Goal: Task Accomplishment & Management: Use online tool/utility

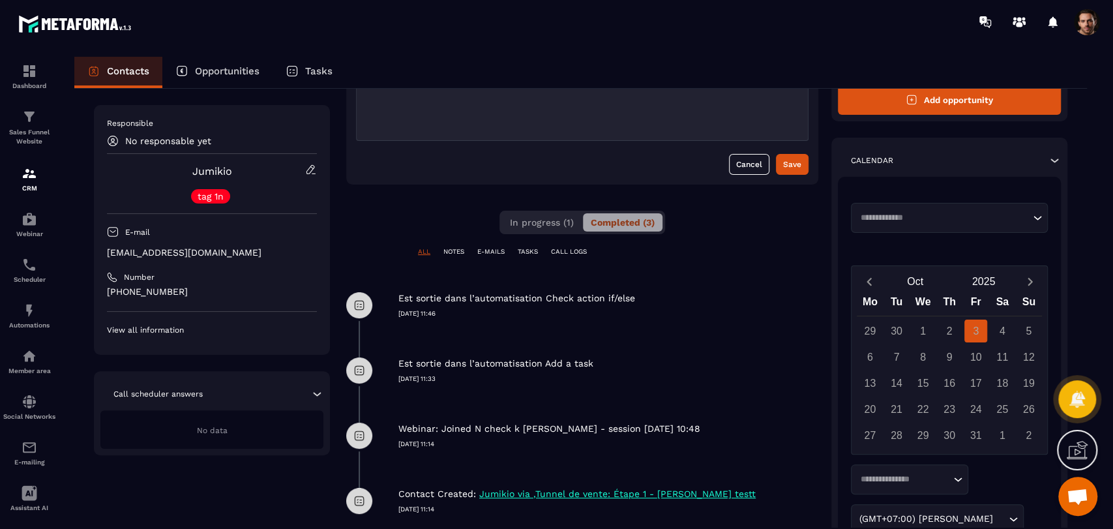
scroll to position [217, 0]
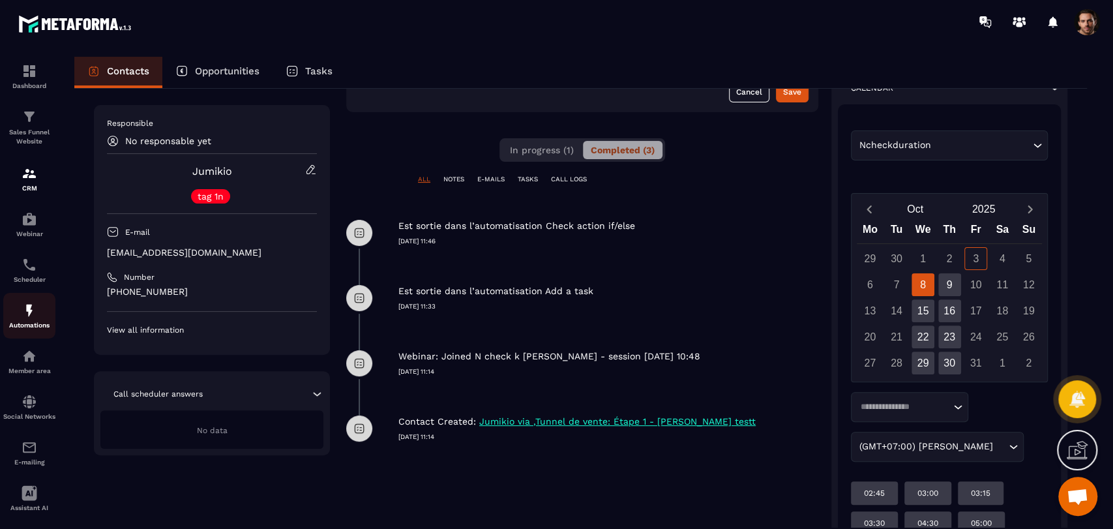
click at [18, 323] on p "Automations" at bounding box center [29, 324] width 52 height 7
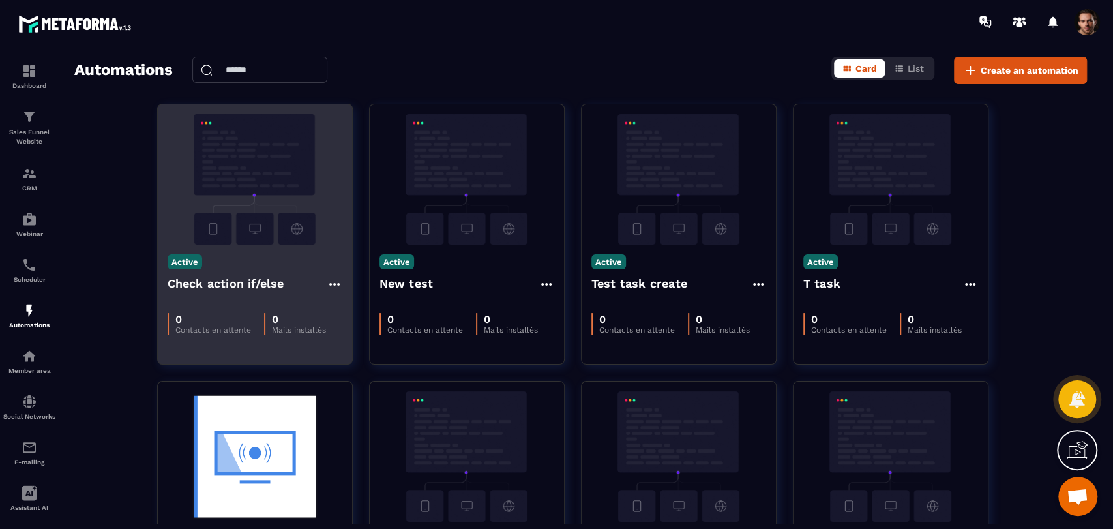
click at [325, 283] on div "Check action if/else" at bounding box center [255, 287] width 175 height 31
click at [336, 282] on icon at bounding box center [335, 284] width 16 height 16
click at [378, 322] on link "Edit" at bounding box center [366, 313] width 68 height 29
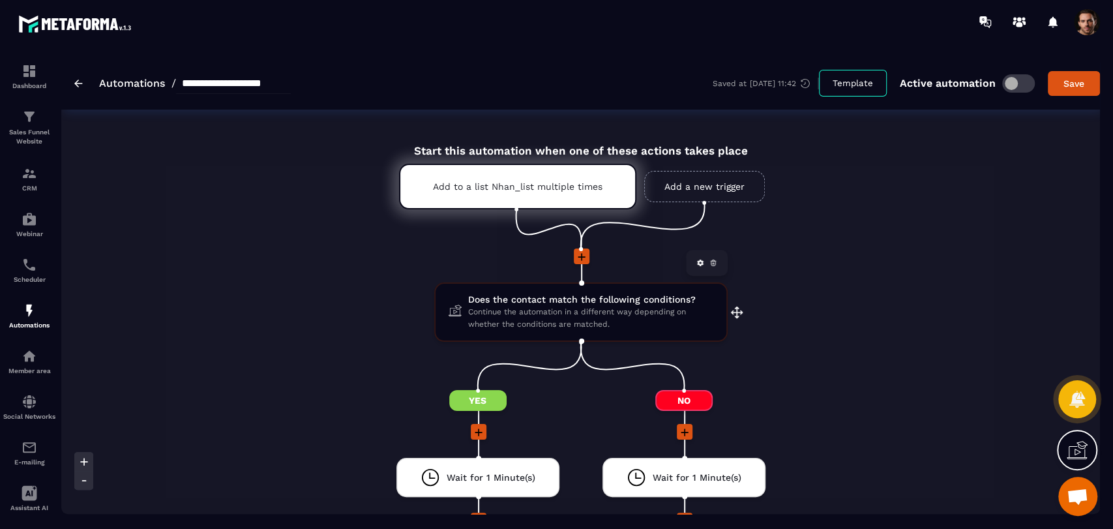
click at [621, 308] on span "Continue the automation in a different way depending on whether the conditions …" at bounding box center [590, 318] width 245 height 25
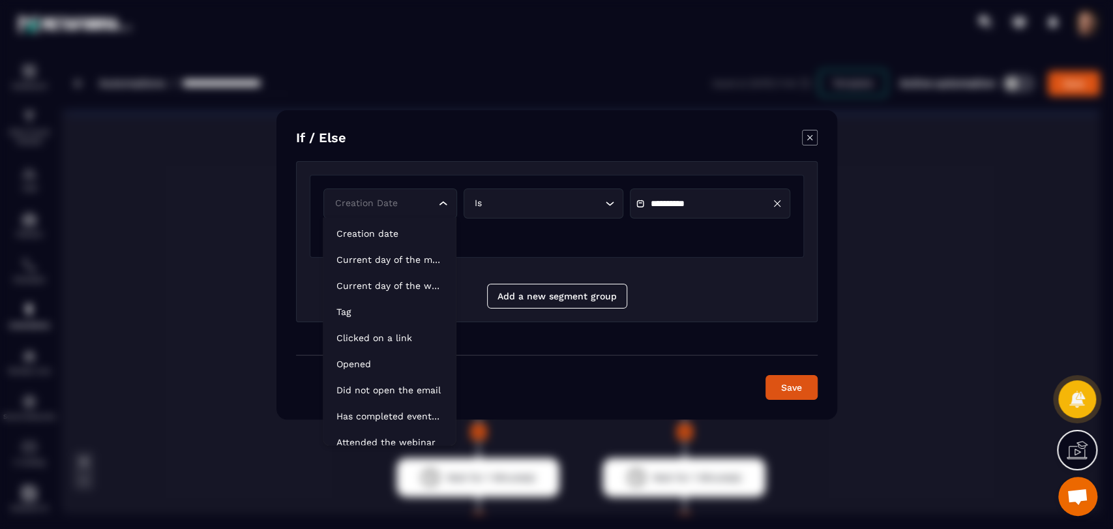
click at [418, 202] on div "Creation date" at bounding box center [384, 203] width 106 height 14
click at [412, 262] on p "Current day of the month" at bounding box center [389, 259] width 106 height 13
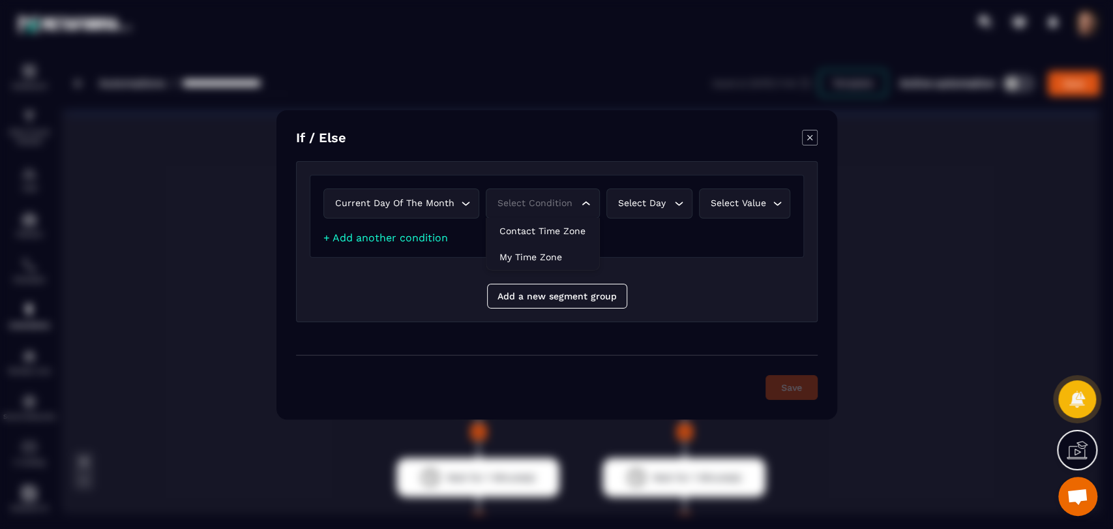
click at [554, 209] on div "Select condition" at bounding box center [536, 203] width 87 height 14
click at [565, 220] on li "Contact time zone" at bounding box center [542, 231] width 113 height 26
click at [631, 193] on div "Select day Loading..." at bounding box center [657, 203] width 84 height 30
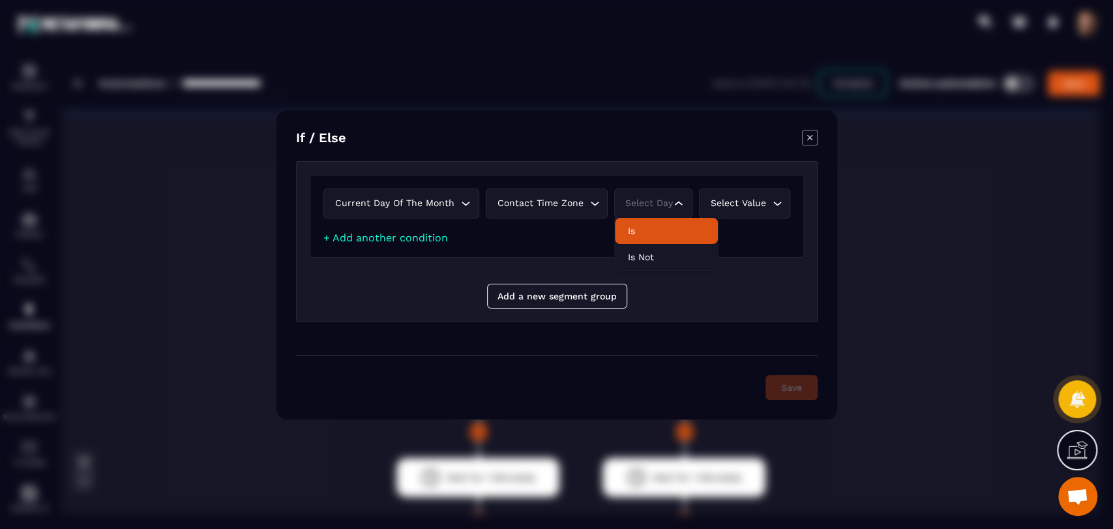
click at [653, 224] on p "Is" at bounding box center [665, 230] width 77 height 13
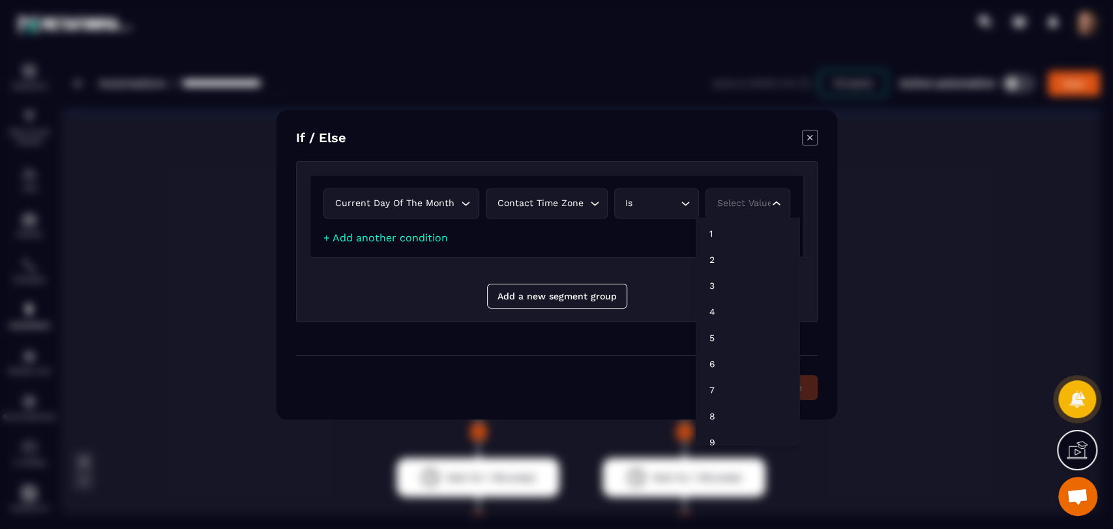
click at [750, 203] on div "Select value" at bounding box center [740, 203] width 57 height 14
click at [746, 283] on p "3" at bounding box center [747, 285] width 77 height 13
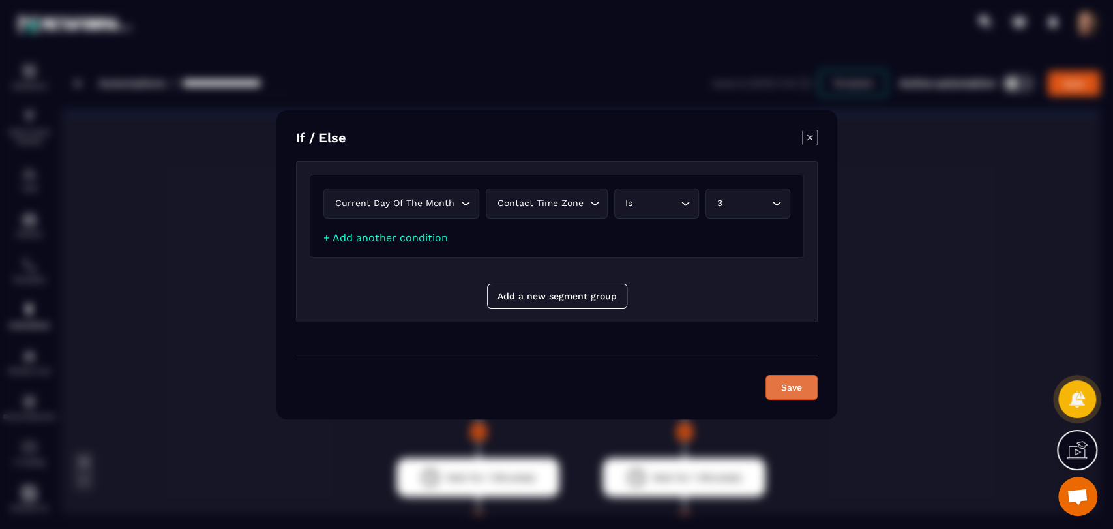
click at [783, 382] on button "Save" at bounding box center [792, 387] width 52 height 25
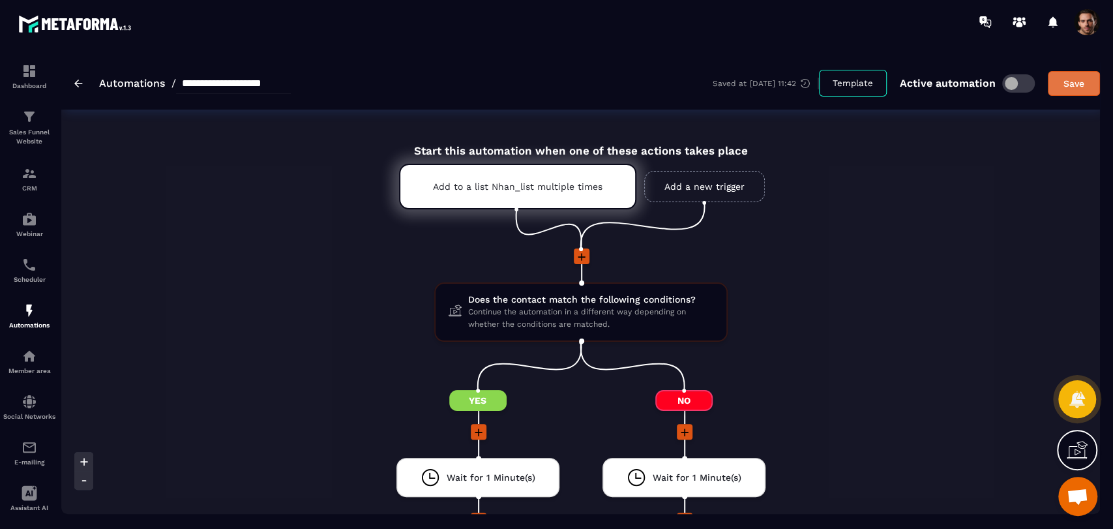
click at [1051, 83] on button "Save" at bounding box center [1074, 83] width 52 height 25
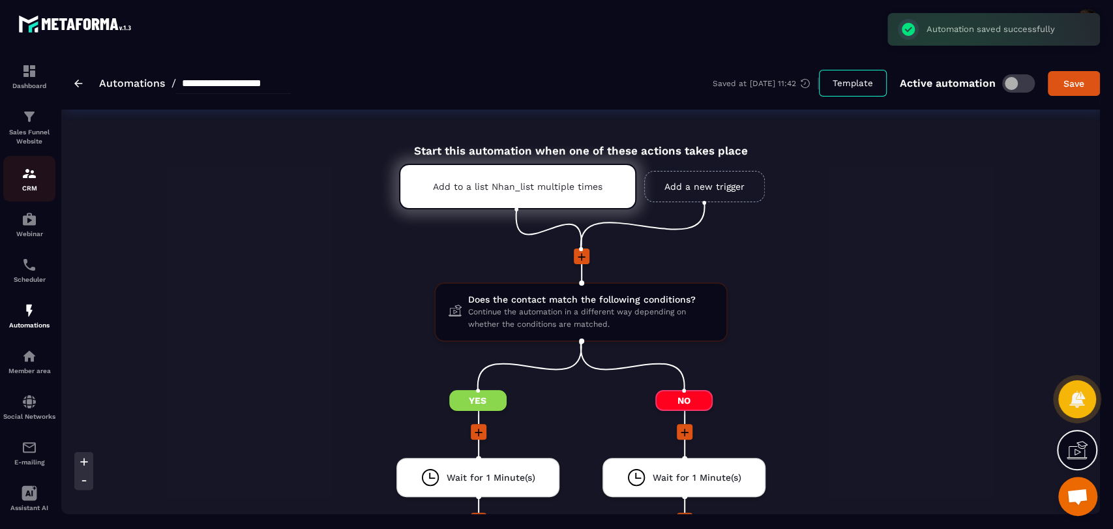
click at [33, 192] on link "CRM" at bounding box center [29, 179] width 52 height 46
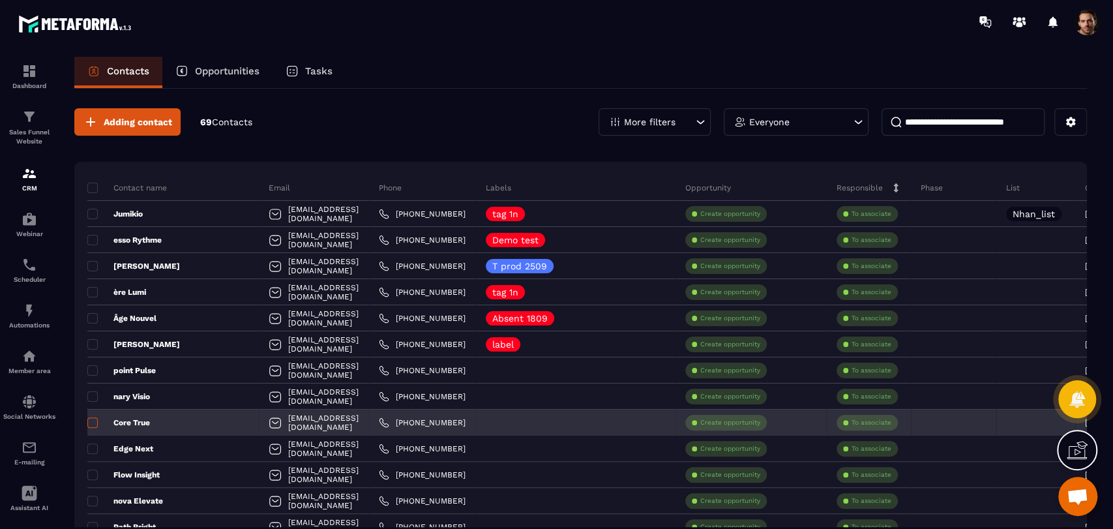
click at [93, 423] on span at bounding box center [92, 422] width 10 height 10
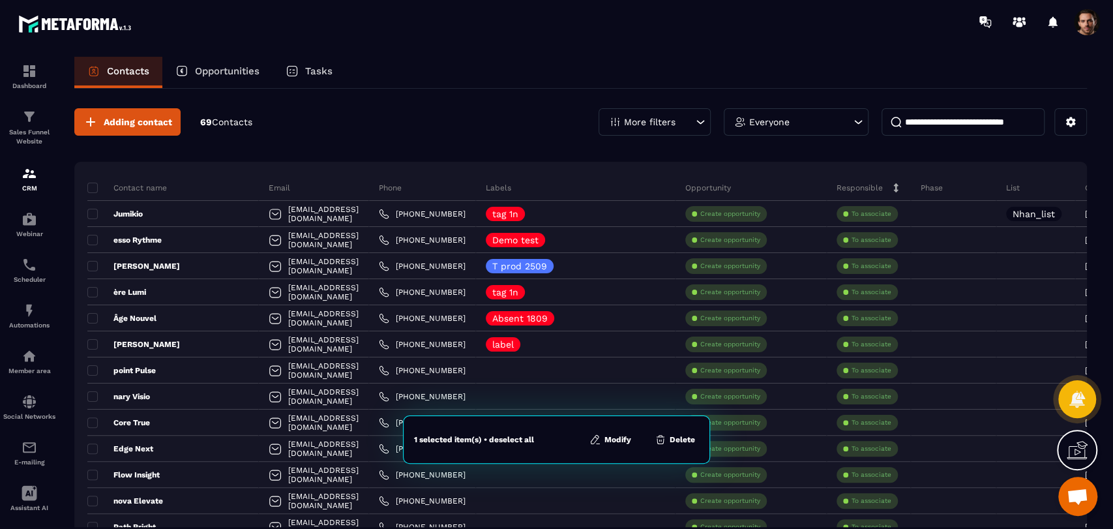
click at [621, 438] on button "Modify" at bounding box center [611, 439] width 50 height 13
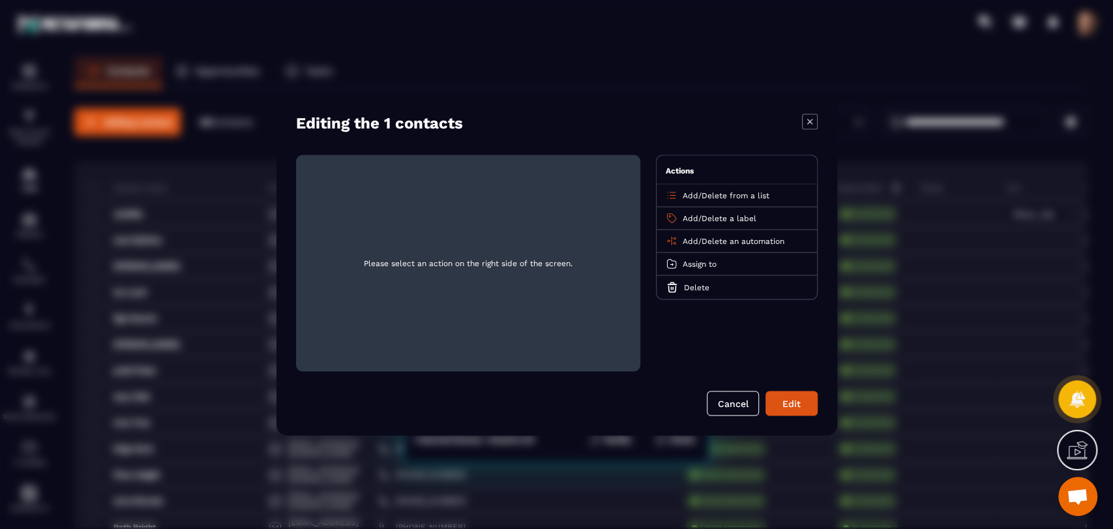
click at [691, 240] on span "Add" at bounding box center [691, 240] width 16 height 9
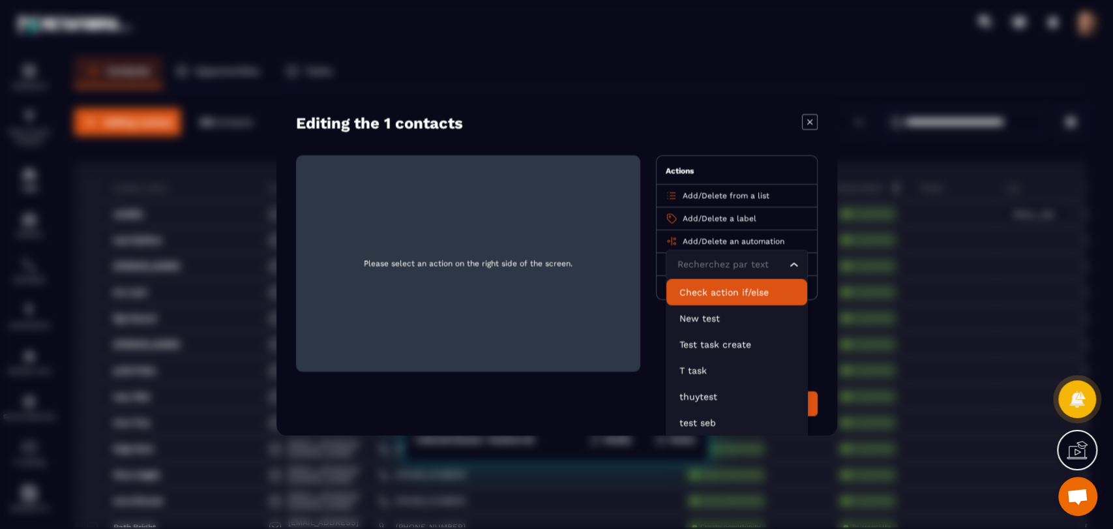
click at [709, 293] on p "Check action if/else" at bounding box center [736, 291] width 115 height 13
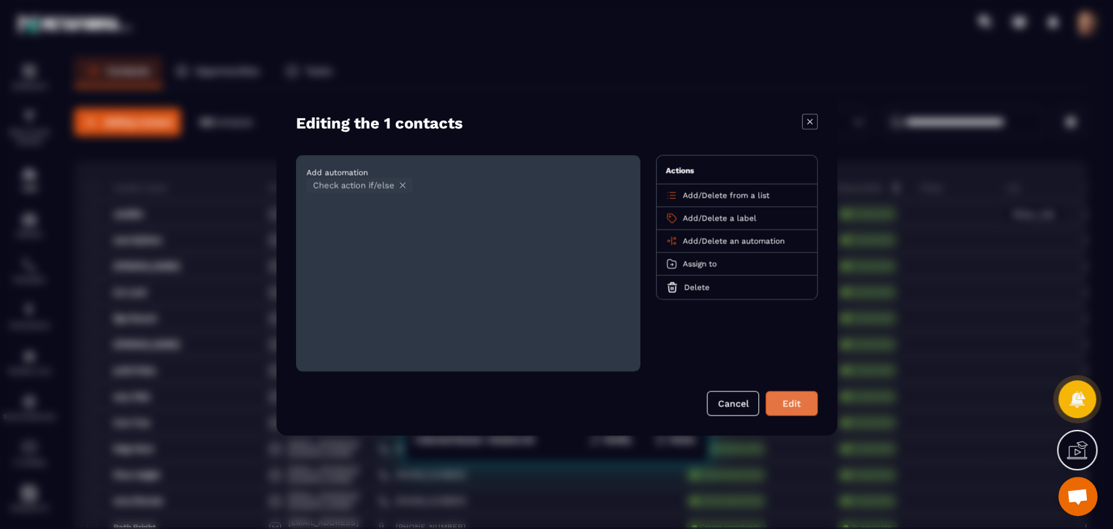
click at [791, 411] on button "Edit" at bounding box center [792, 403] width 52 height 25
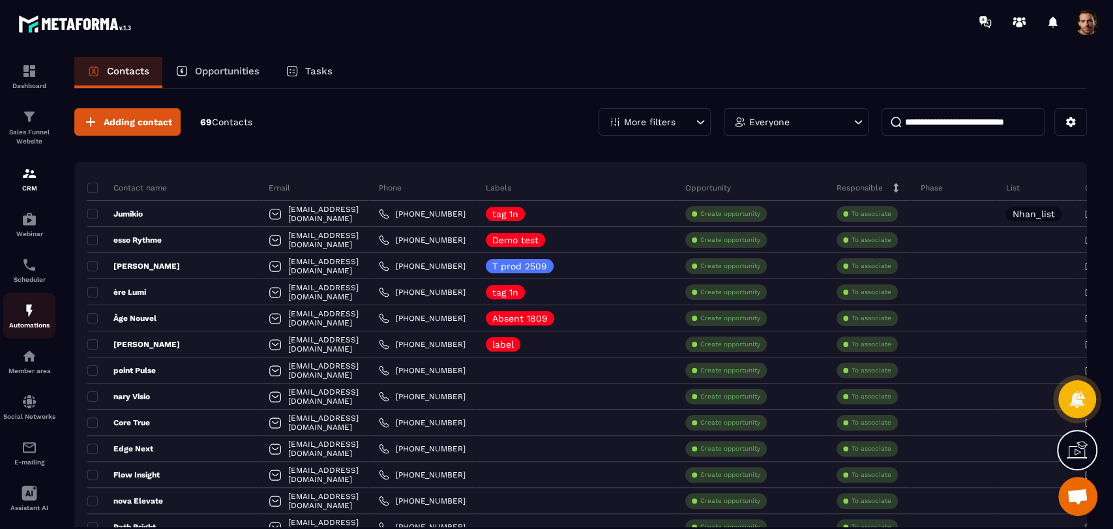
click at [12, 315] on div "Automations" at bounding box center [29, 316] width 52 height 26
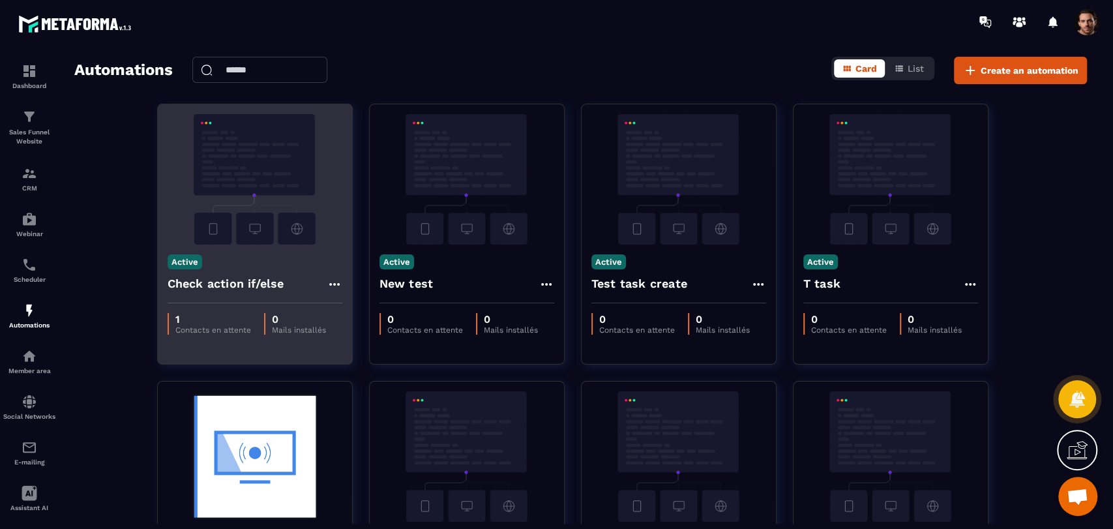
click at [327, 283] on icon at bounding box center [335, 284] width 16 height 16
click at [360, 314] on link "Edit" at bounding box center [366, 313] width 68 height 29
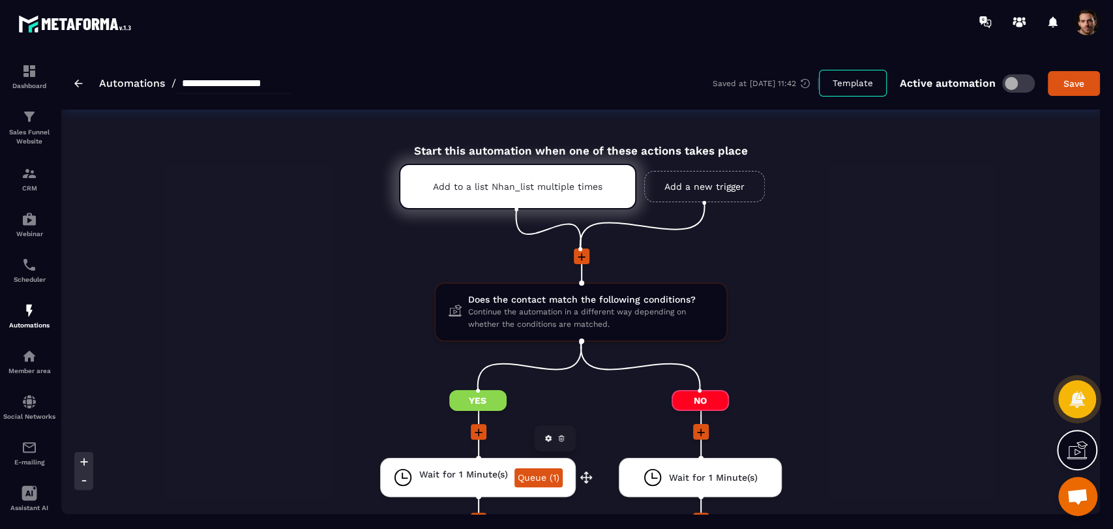
click at [538, 483] on link "Queue (1)" at bounding box center [539, 477] width 48 height 19
click at [16, 187] on p "CRM" at bounding box center [29, 188] width 52 height 7
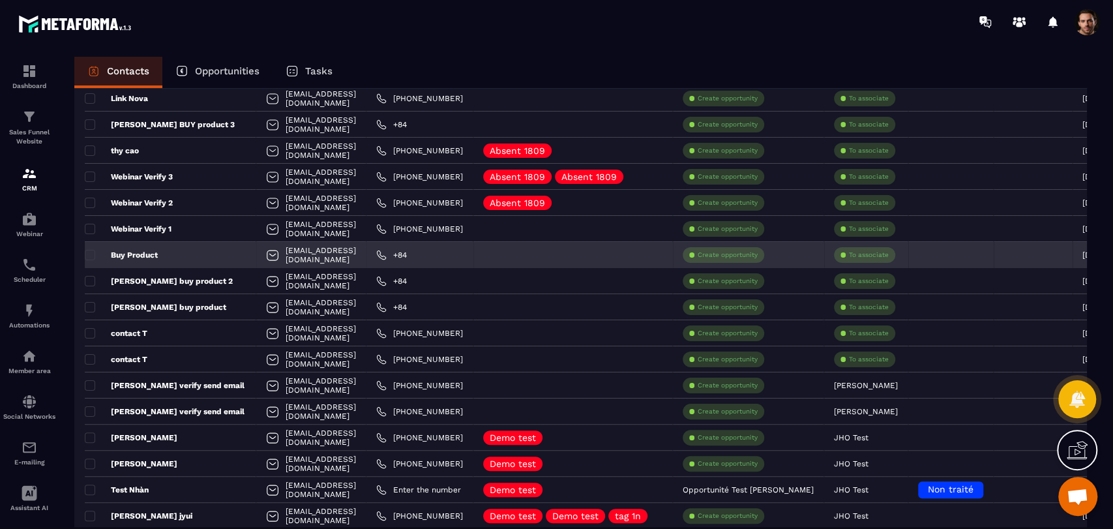
scroll to position [456, 0]
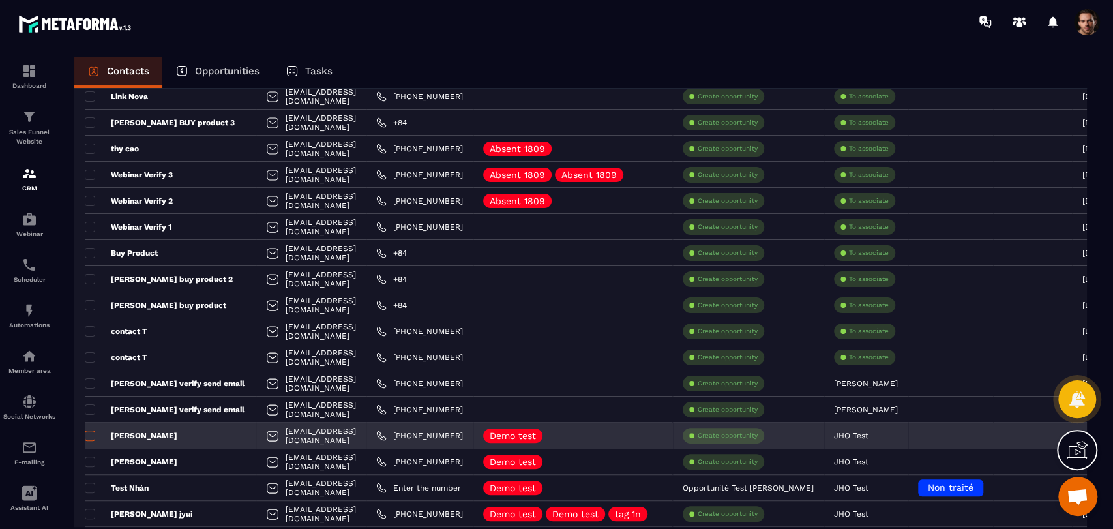
click at [89, 434] on span at bounding box center [90, 435] width 10 height 10
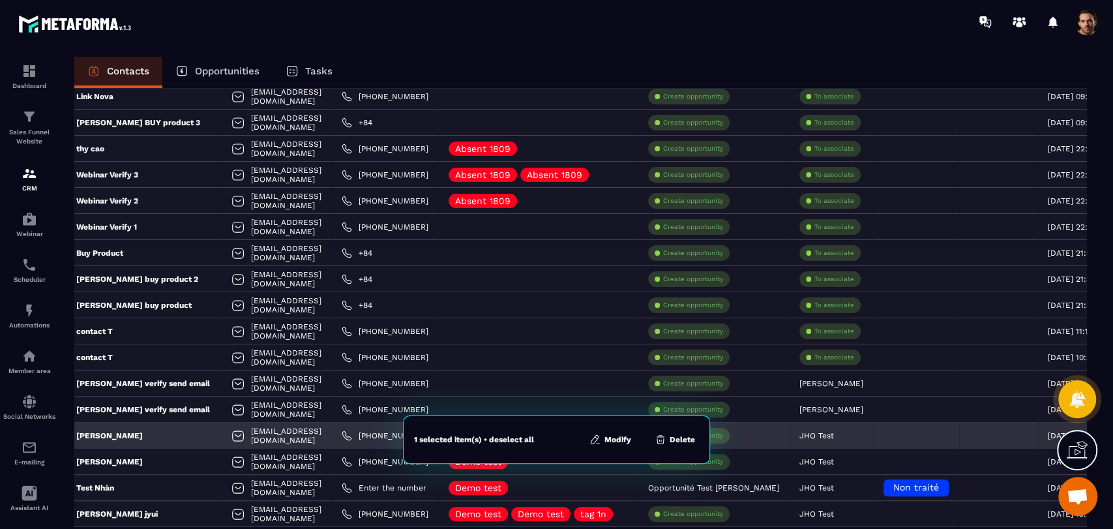
scroll to position [0, 0]
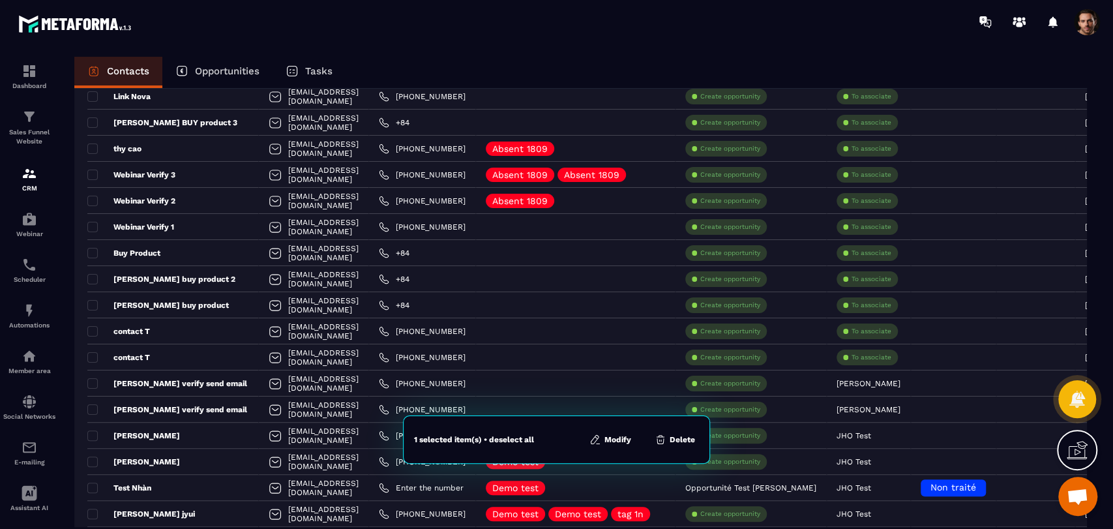
click at [612, 441] on button "Modify" at bounding box center [611, 439] width 50 height 13
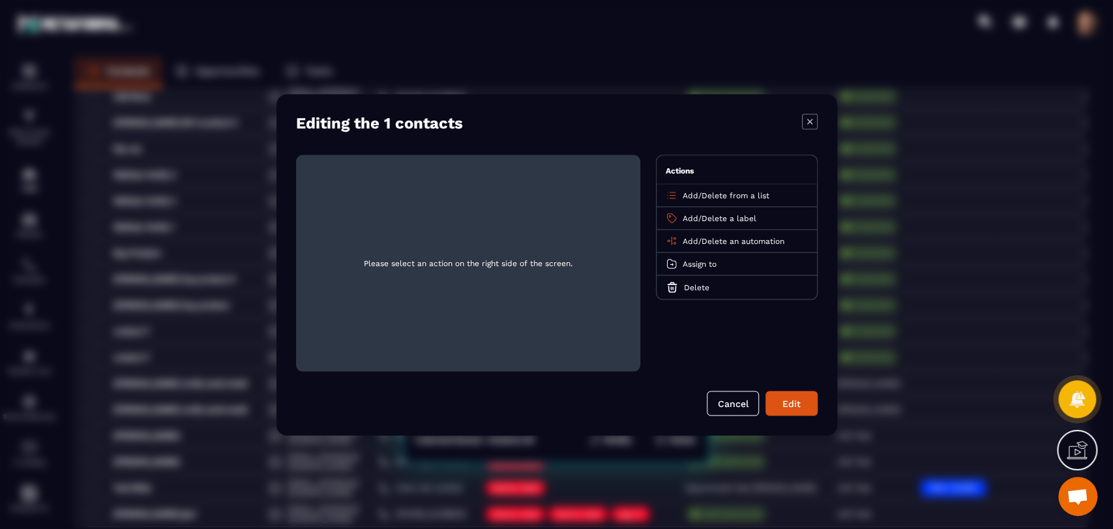
click at [678, 240] on div "Add / Delete an automation" at bounding box center [737, 241] width 160 height 23
click at [690, 244] on span "Add" at bounding box center [691, 240] width 16 height 9
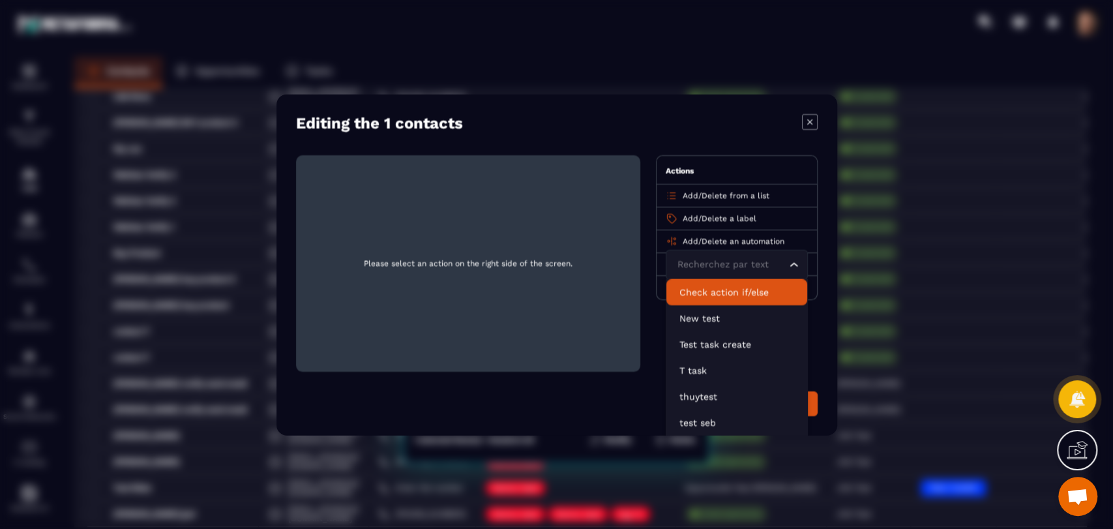
click at [712, 295] on p "Check action if/else" at bounding box center [736, 291] width 115 height 13
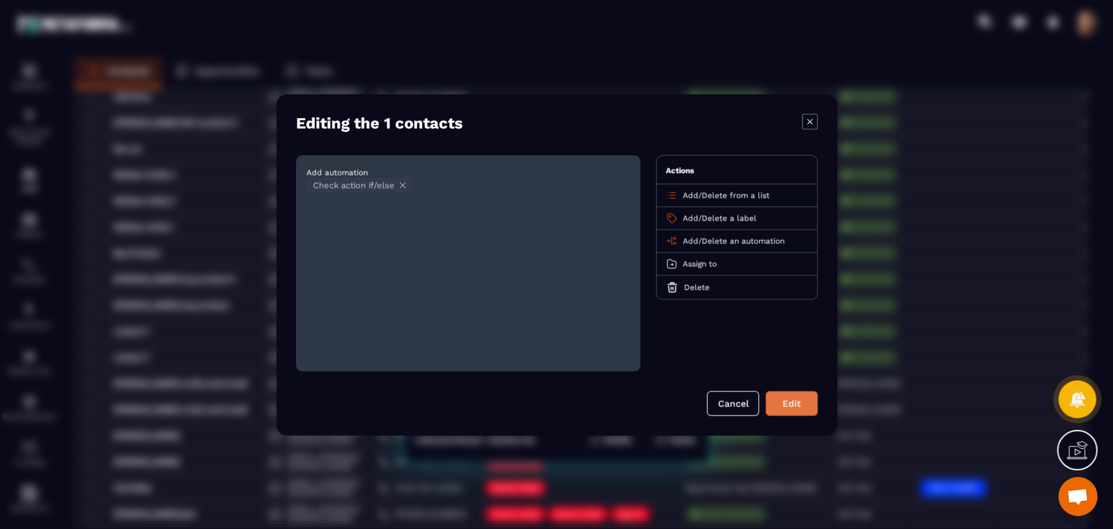
click at [773, 407] on button "Edit" at bounding box center [792, 403] width 52 height 25
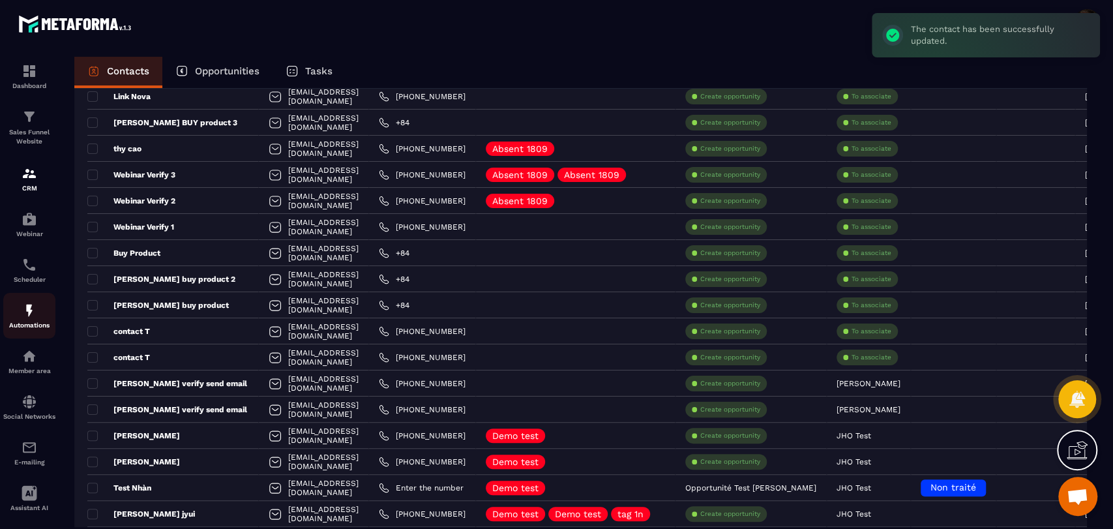
click at [29, 325] on p "Automations" at bounding box center [29, 324] width 52 height 7
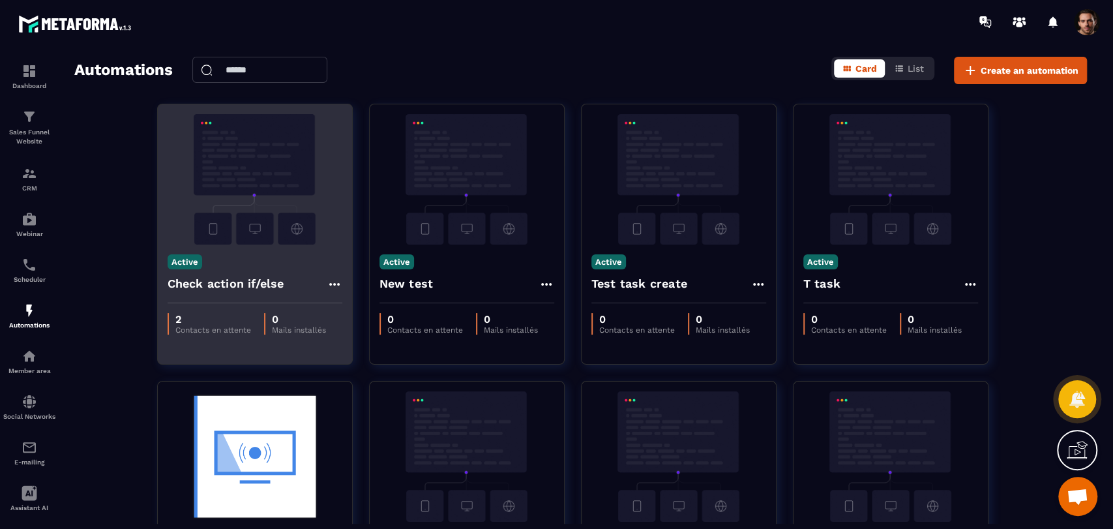
click at [336, 286] on icon at bounding box center [335, 284] width 16 height 16
click at [348, 309] on icon at bounding box center [346, 314] width 12 height 12
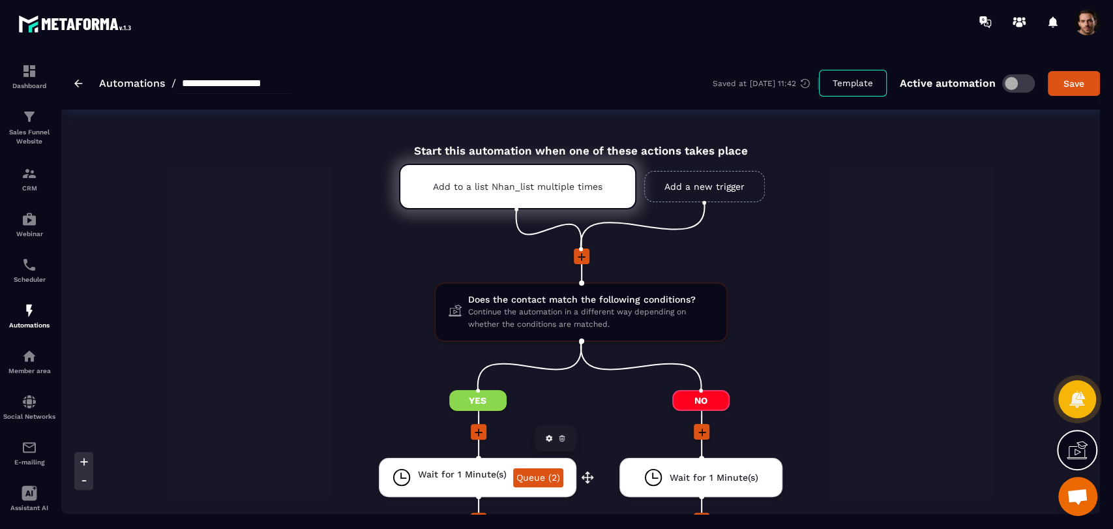
click at [545, 478] on link "Queue (2)" at bounding box center [538, 477] width 50 height 19
